Goal: Task Accomplishment & Management: Use online tool/utility

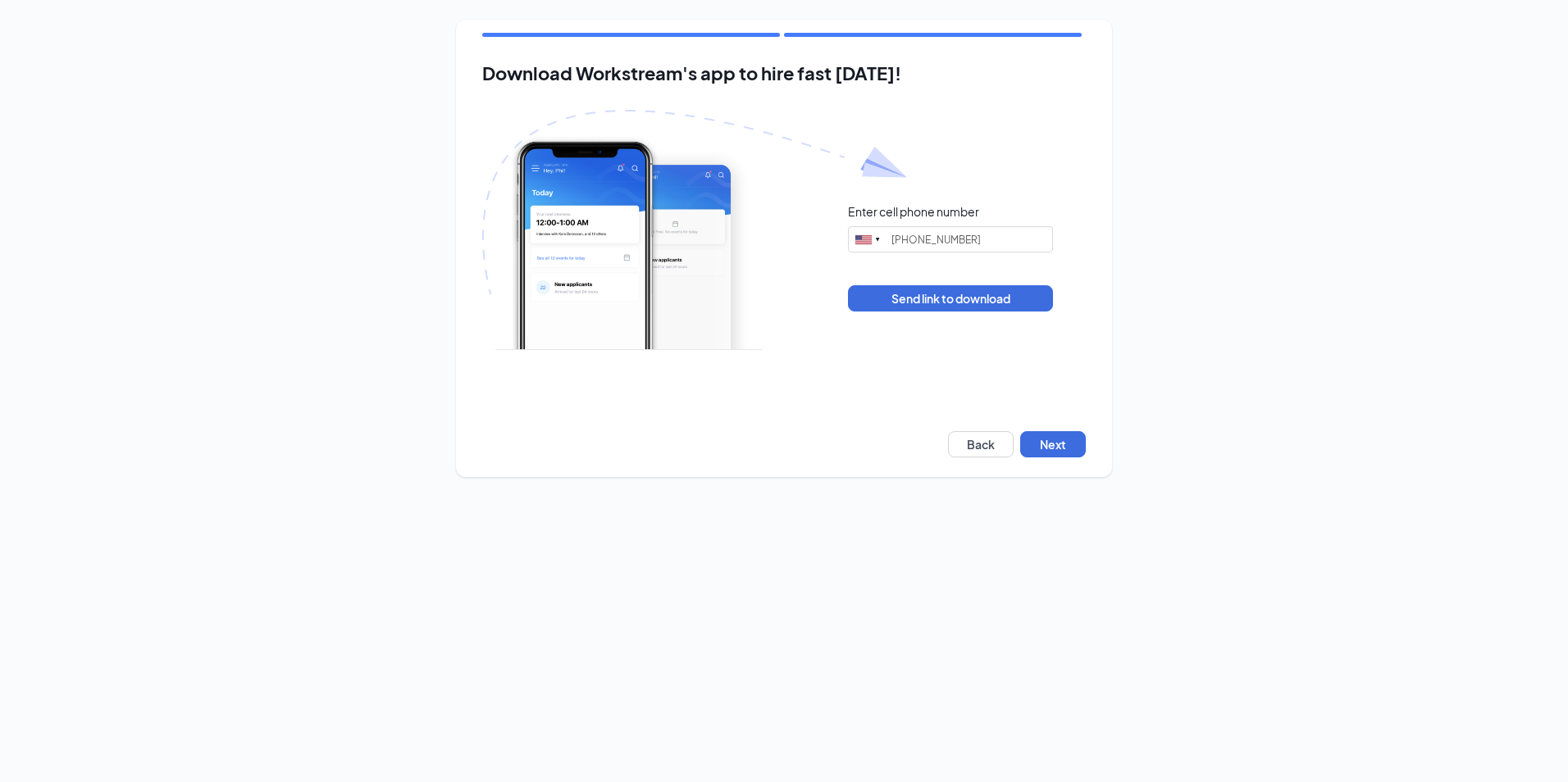
type input "[PHONE_NUMBER]"
click at [1046, 446] on button "Next" at bounding box center [1053, 444] width 66 height 26
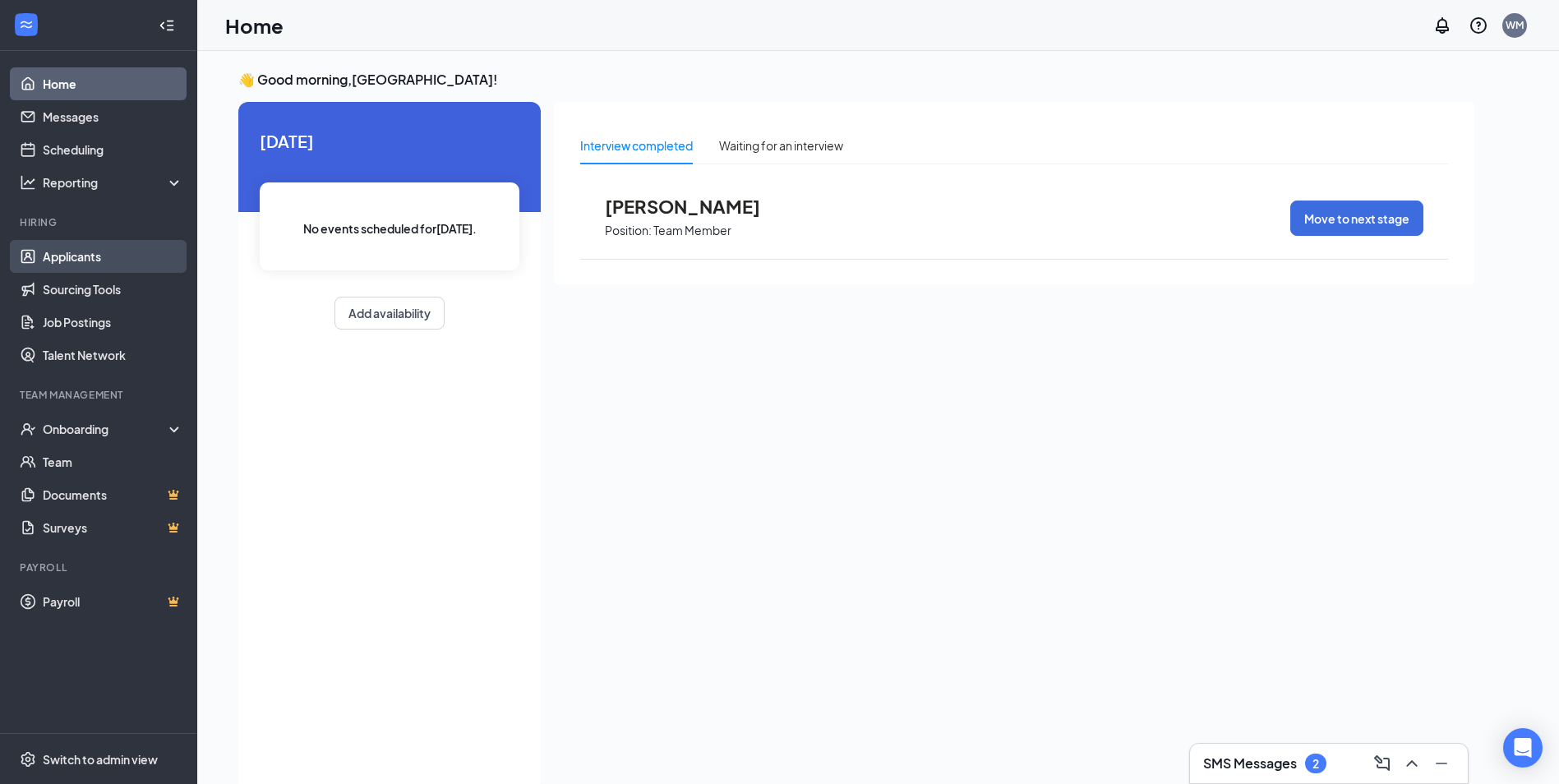
click at [89, 250] on link "Applicants" at bounding box center [113, 256] width 141 height 33
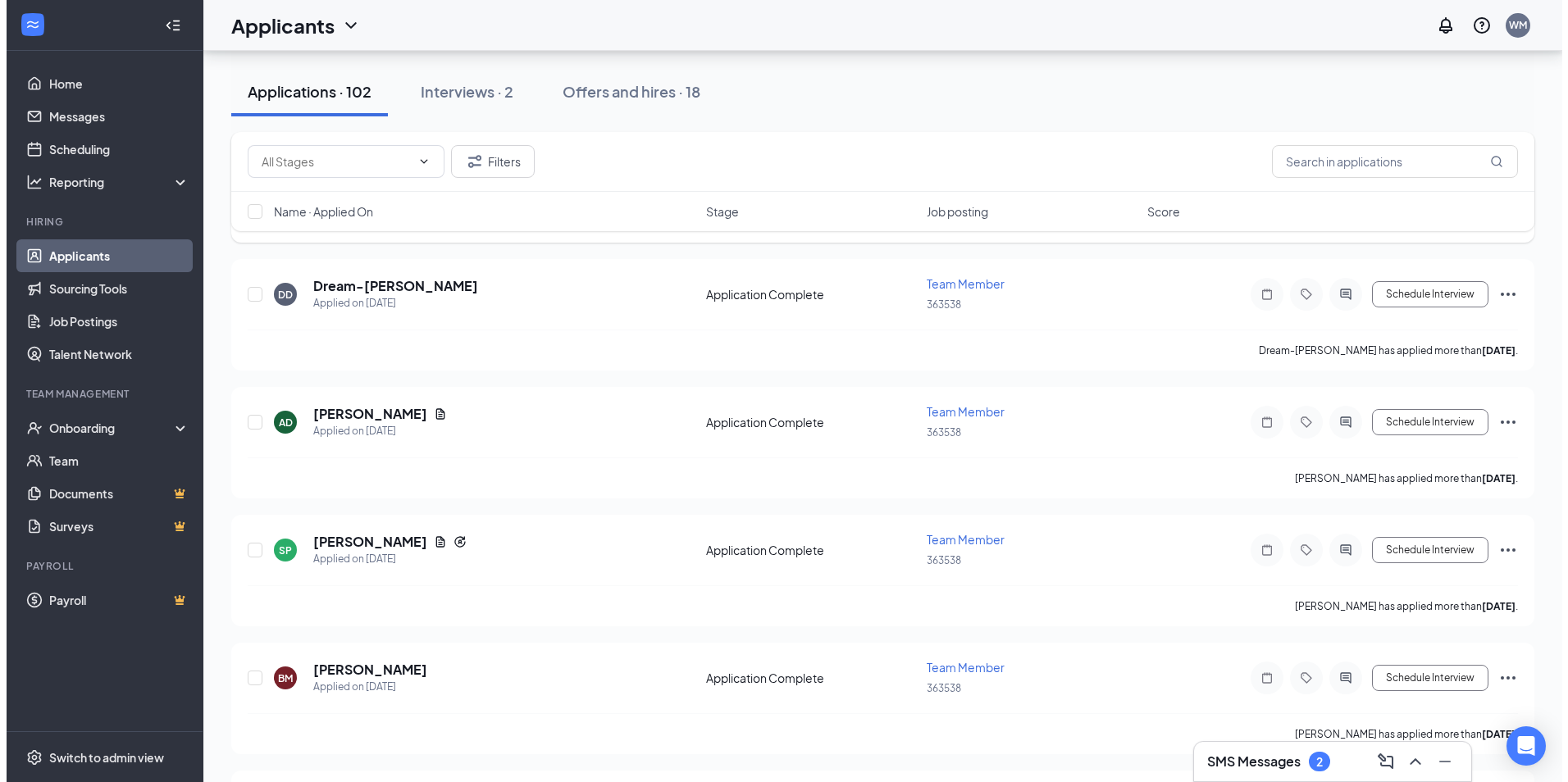
scroll to position [574, 0]
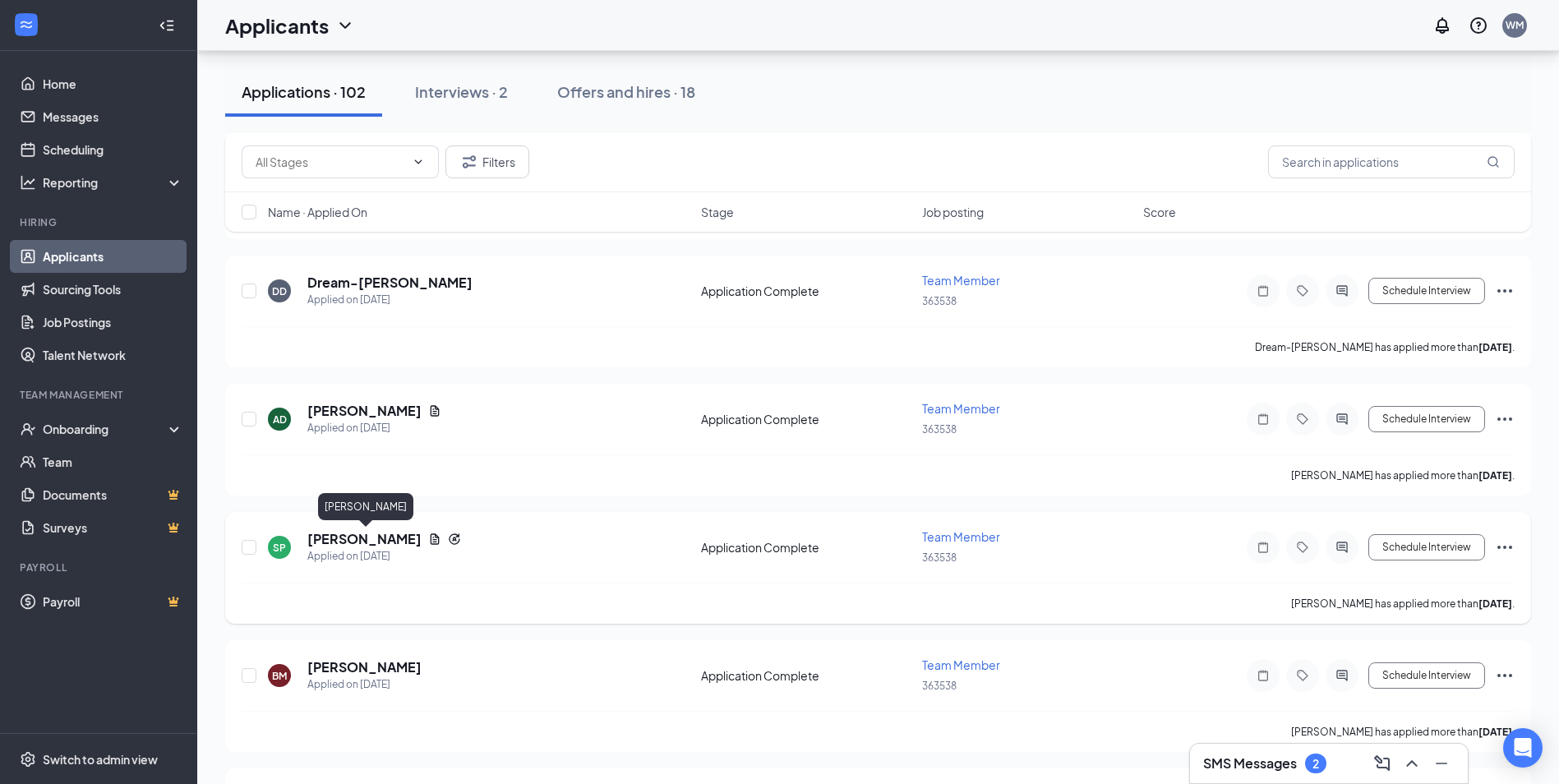
click at [390, 536] on h5 "SHALIYAH PATNELLI" at bounding box center [364, 539] width 114 height 18
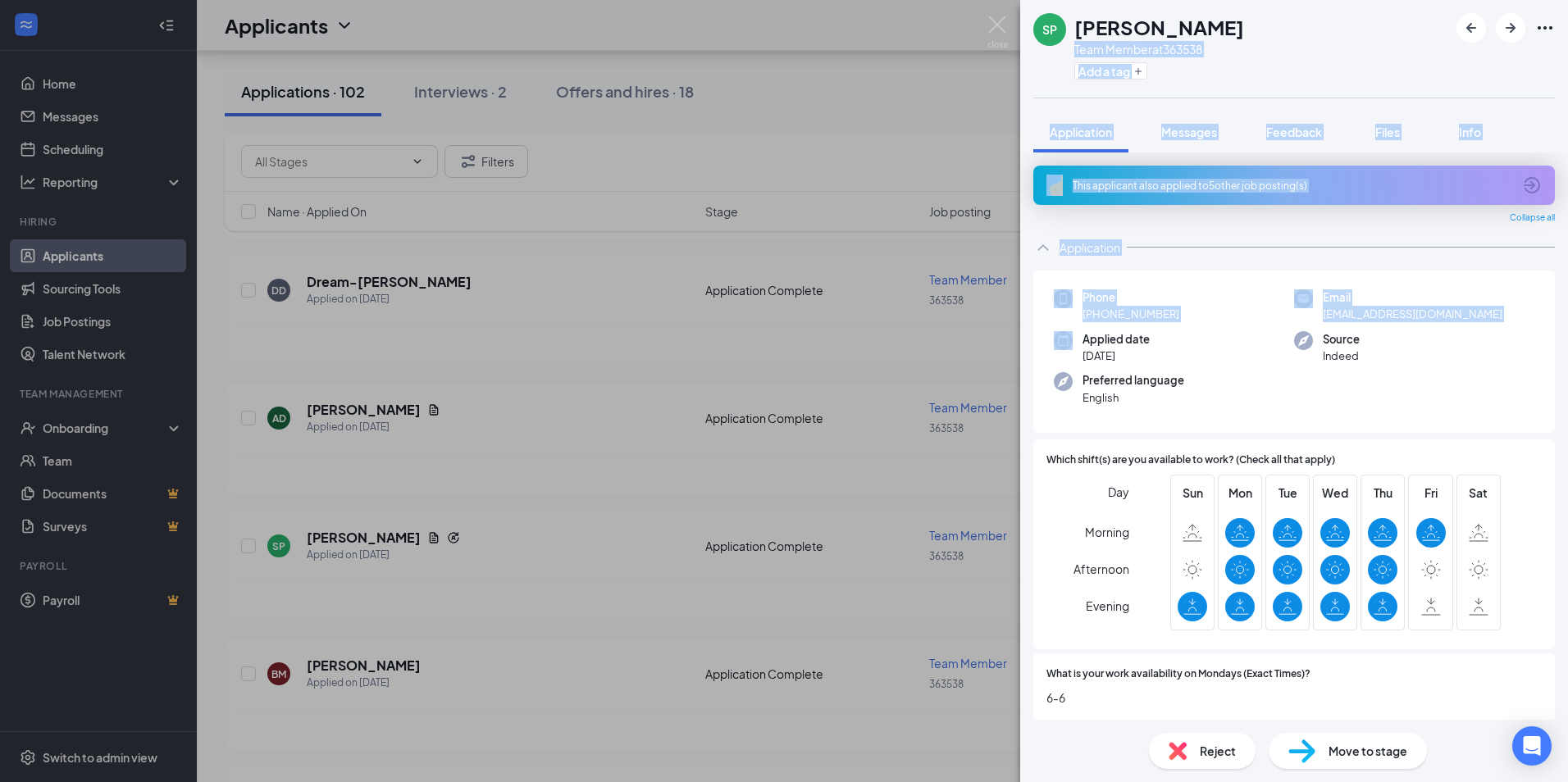
drag, startPoint x: 1320, startPoint y: 19, endPoint x: 1001, endPoint y: 350, distance: 459.7
click at [1001, 350] on div "SP SHALIYAH PATNELLI Team Member at 363538 Add a tag Application Messages Feedb…" at bounding box center [784, 391] width 1568 height 782
copy div "Team Member at 363538 Add a tag Application Messages Feedback Files Info This a…"
